Goal: Find specific page/section: Find specific page/section

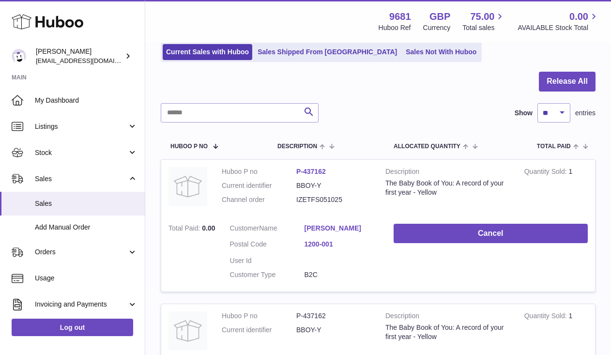
scroll to position [70, 0]
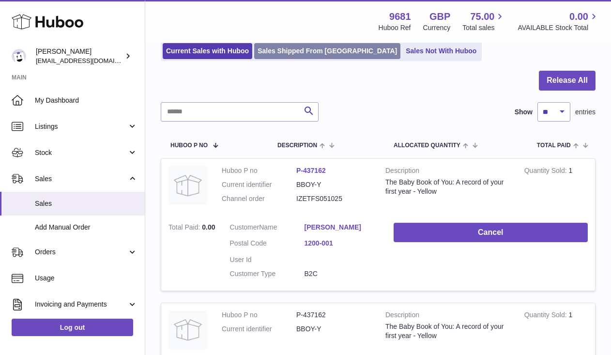
click at [295, 52] on link "Sales Shipped From [GEOGRAPHIC_DATA]" at bounding box center [327, 51] width 146 height 16
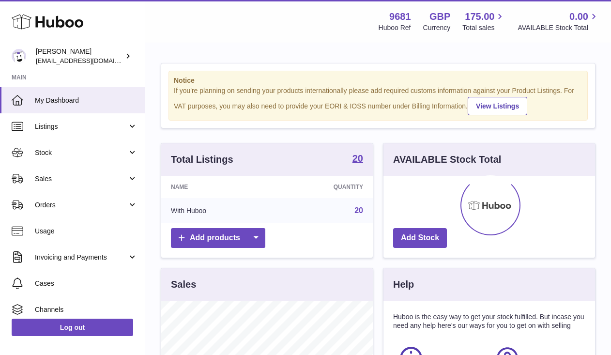
scroll to position [151, 211]
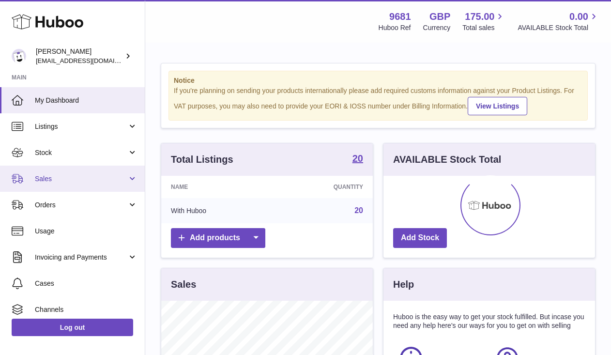
click at [55, 181] on span "Sales" at bounding box center [81, 178] width 92 height 9
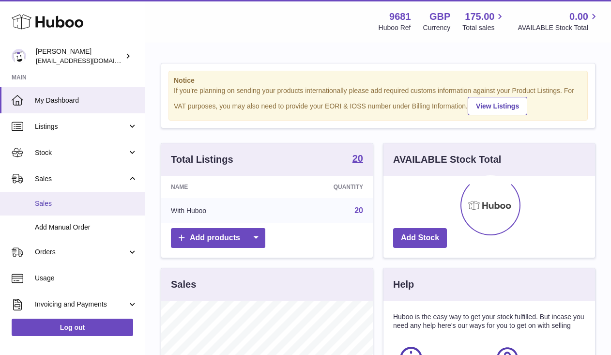
click at [77, 207] on span "Sales" at bounding box center [86, 203] width 103 height 9
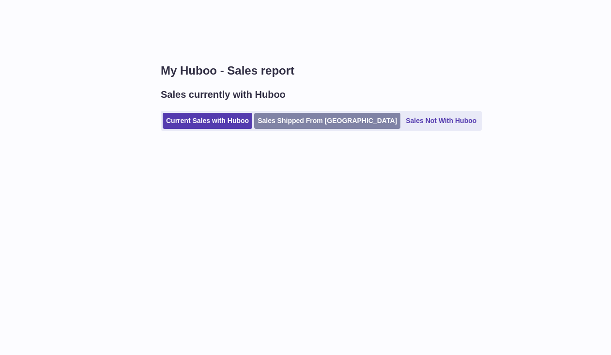
click at [282, 127] on link "Sales Shipped From [GEOGRAPHIC_DATA]" at bounding box center [327, 121] width 146 height 16
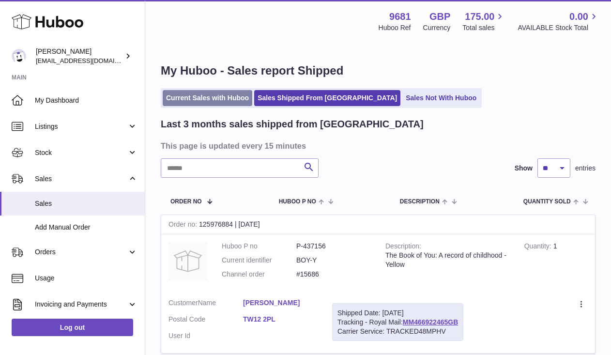
click at [213, 102] on link "Current Sales with Huboo" at bounding box center [208, 98] width 90 height 16
